Goal: Task Accomplishment & Management: Manage account settings

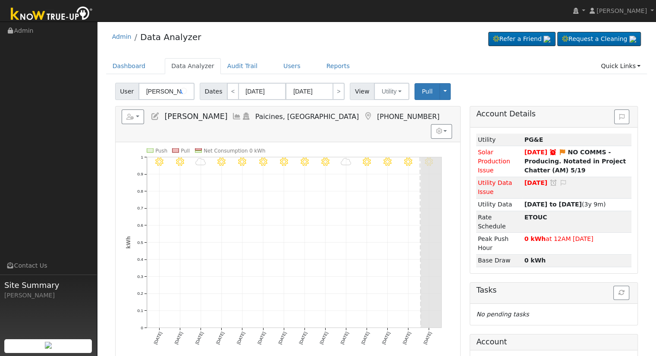
click at [163, 90] on input "[PERSON_NAME]" at bounding box center [166, 91] width 56 height 17
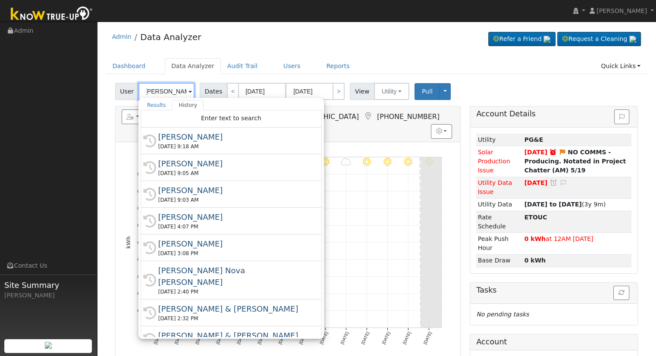
scroll to position [0, 4]
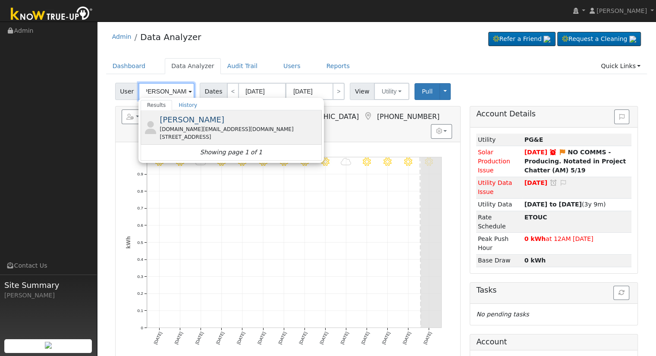
type input "[PERSON_NAME]"
click at [218, 119] on div "[PERSON_NAME] [DOMAIN_NAME][EMAIL_ADDRESS][DOMAIN_NAME] [STREET_ADDRESS]" at bounding box center [240, 127] width 160 height 27
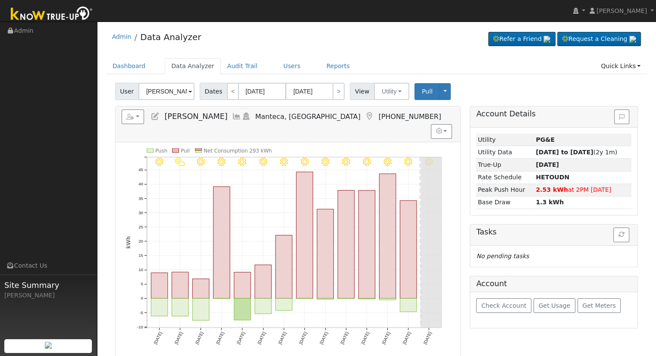
click at [153, 113] on icon at bounding box center [155, 117] width 9 height 8
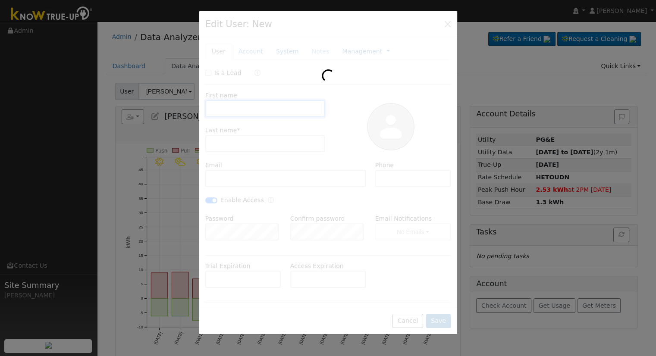
type input "[DATE]"
type input "[PERSON_NAME]"
type input "[DOMAIN_NAME][EMAIL_ADDRESS][DOMAIN_NAME]"
type input "[PHONE_NUMBER]"
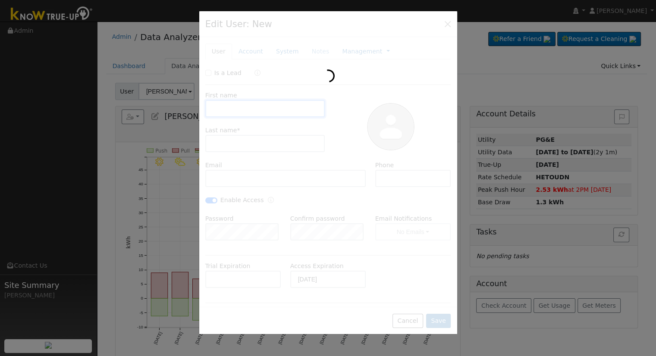
checkbox input "true"
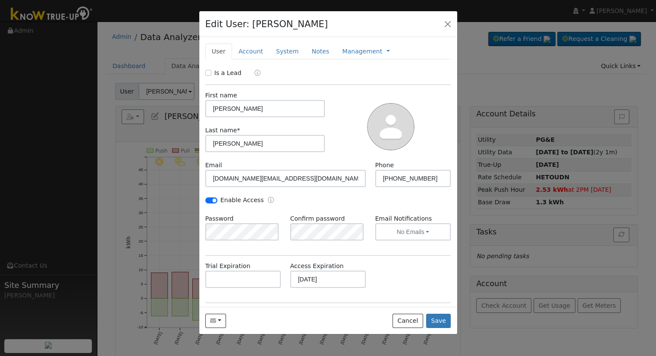
click at [381, 275] on div "Trial Expiration Access Expiration [DATE]" at bounding box center [328, 279] width 255 height 35
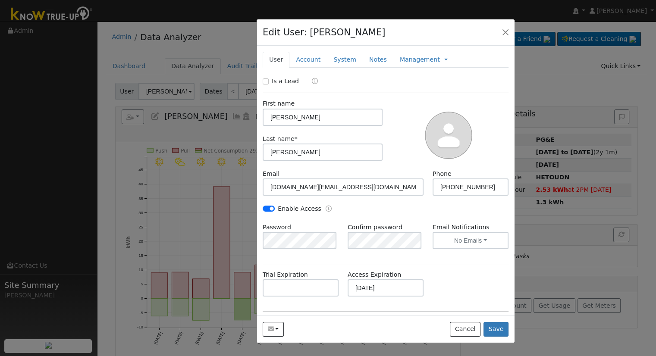
drag, startPoint x: 248, startPoint y: 25, endPoint x: 307, endPoint y: 33, distance: 59.2
click at [307, 33] on h4 "Edit User: [PERSON_NAME]" at bounding box center [324, 32] width 123 height 14
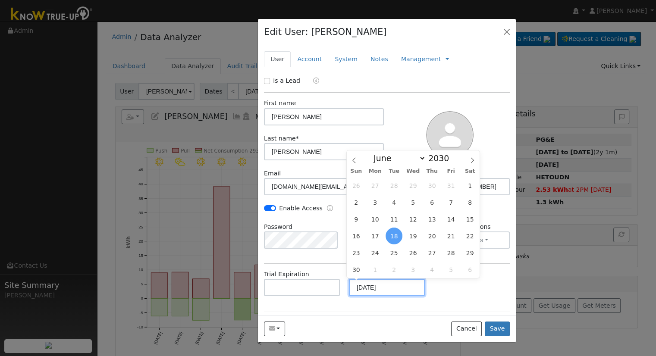
drag, startPoint x: 382, startPoint y: 290, endPoint x: 340, endPoint y: 297, distance: 42.0
click at [340, 297] on div "Trial Expiration Access Expiration [DATE]" at bounding box center [386, 287] width 255 height 35
click at [385, 292] on input "[DATE]" at bounding box center [387, 287] width 76 height 17
drag, startPoint x: 386, startPoint y: 292, endPoint x: 347, endPoint y: 294, distance: 39.3
click at [349, 294] on input "[DATE]" at bounding box center [387, 287] width 76 height 17
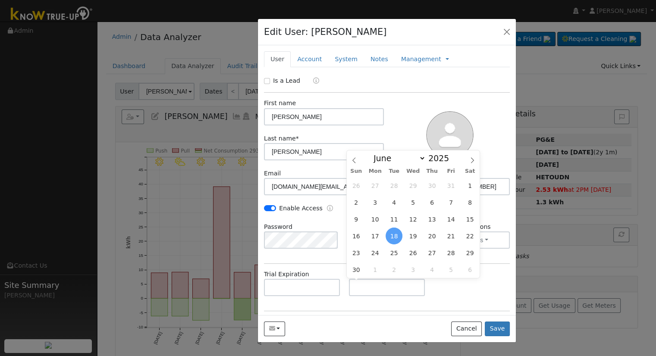
click at [457, 287] on div "Trial Expiration Access Expiration" at bounding box center [386, 287] width 255 height 35
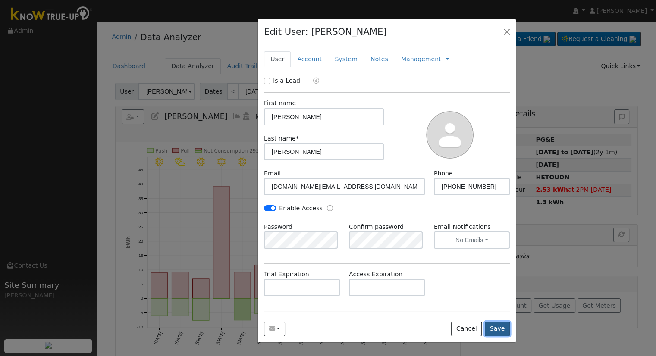
click at [499, 329] on button "Save" at bounding box center [497, 329] width 25 height 15
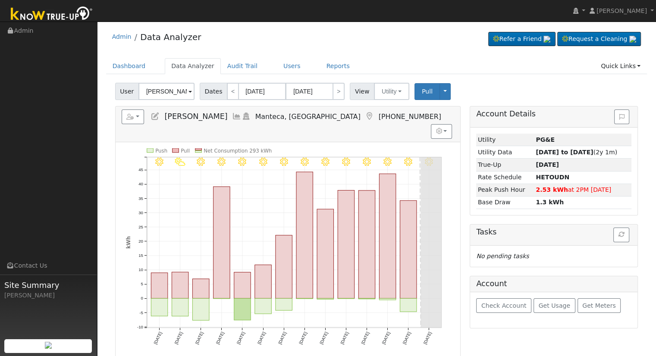
click at [156, 113] on icon at bounding box center [155, 117] width 9 height 8
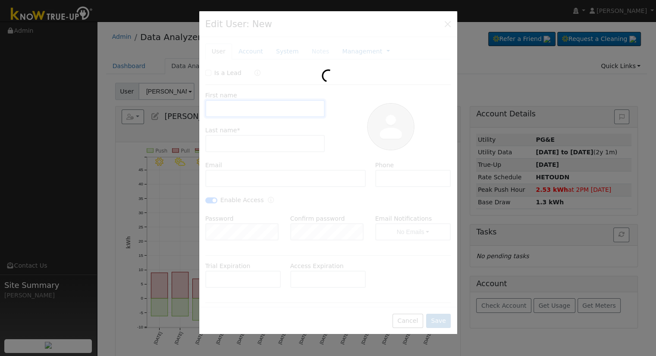
type input "[PERSON_NAME]"
type input "[DOMAIN_NAME][EMAIL_ADDRESS][DOMAIN_NAME]"
type input "[PHONE_NUMBER]"
type input "Default Account"
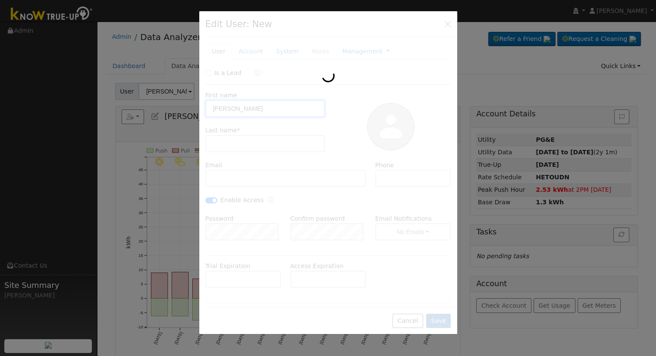
type input "1928 Chardonnay Way"
type input "Manteca"
type input "CA"
type input "95336"
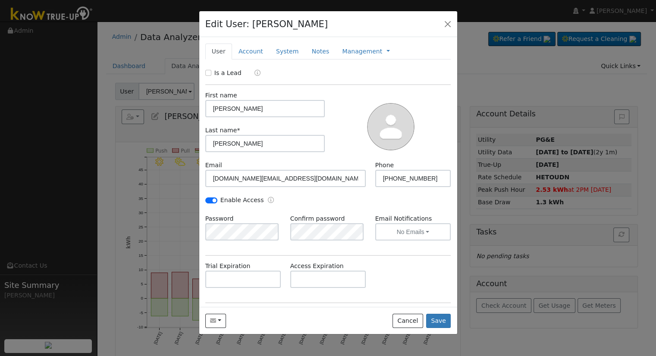
click at [242, 51] on link "Account" at bounding box center [251, 52] width 38 height 16
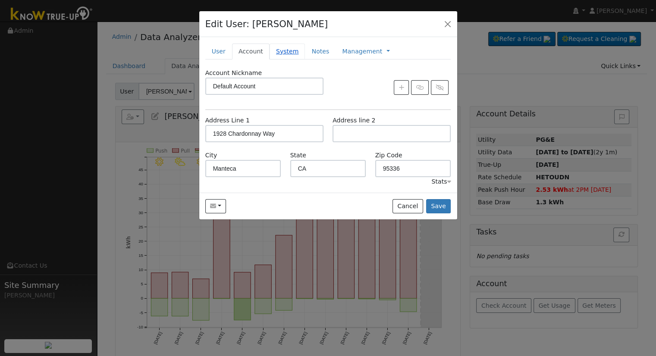
click at [270, 51] on link "System" at bounding box center [288, 52] width 36 height 16
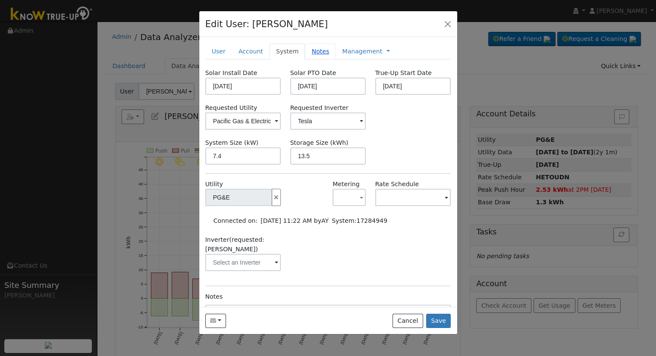
click at [316, 52] on link "Notes" at bounding box center [320, 52] width 31 height 16
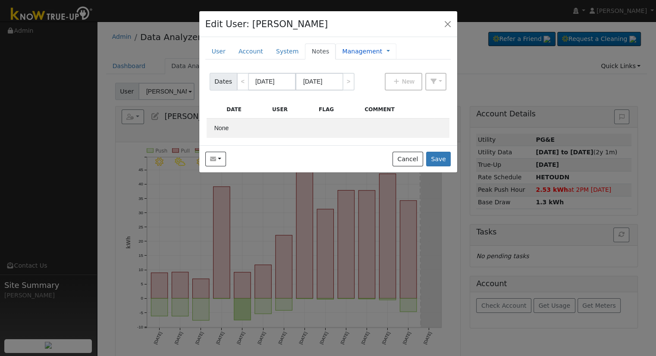
click at [342, 52] on link "Management" at bounding box center [362, 51] width 40 height 9
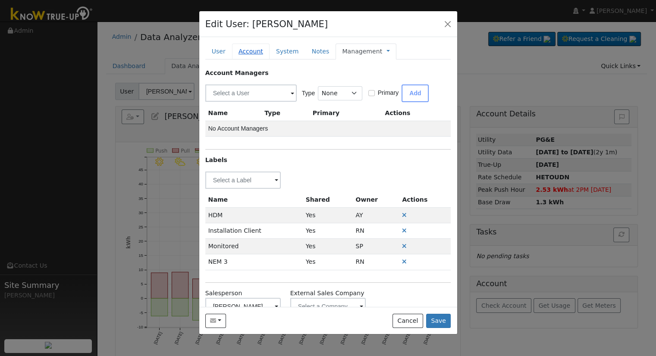
click at [241, 52] on link "Account" at bounding box center [251, 52] width 38 height 16
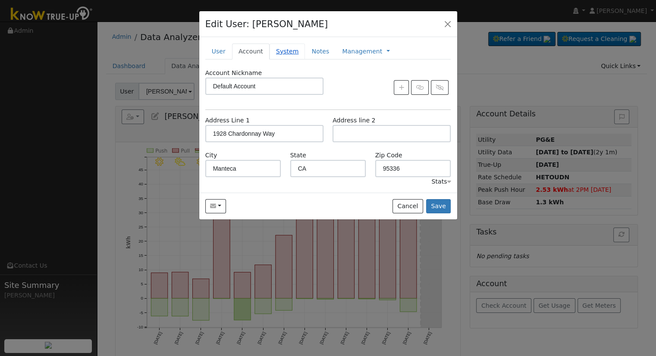
click at [280, 47] on link "System" at bounding box center [288, 52] width 36 height 16
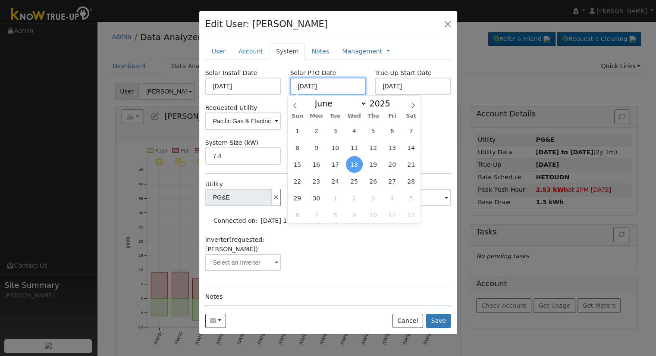
drag, startPoint x: 293, startPoint y: 87, endPoint x: 333, endPoint y: 88, distance: 40.1
click at [333, 88] on input "[DATE]" at bounding box center [328, 86] width 76 height 17
click at [152, 50] on div at bounding box center [328, 178] width 656 height 356
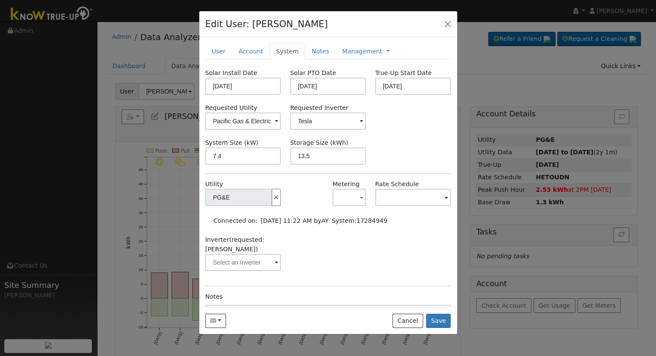
click at [187, 36] on div at bounding box center [328, 178] width 656 height 356
click at [216, 49] on link "User" at bounding box center [218, 52] width 27 height 16
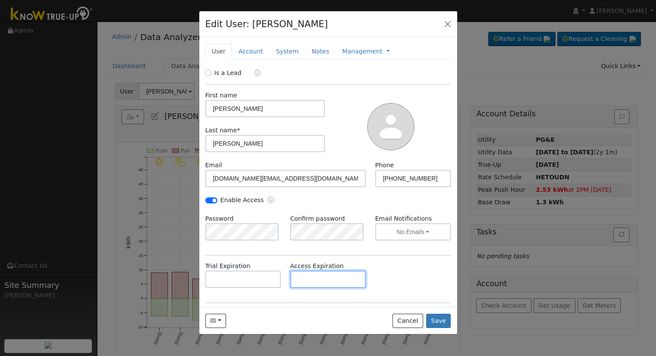
click at [314, 279] on input "text" at bounding box center [328, 279] width 76 height 17
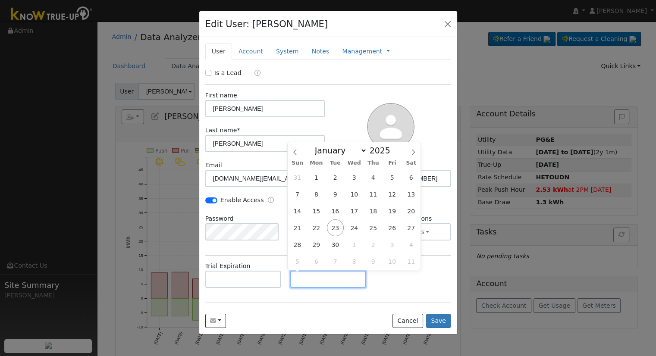
paste input "[DATE]"
type input "[DATE]"
click at [443, 320] on button "Save" at bounding box center [438, 321] width 25 height 15
